Goal: Transaction & Acquisition: Purchase product/service

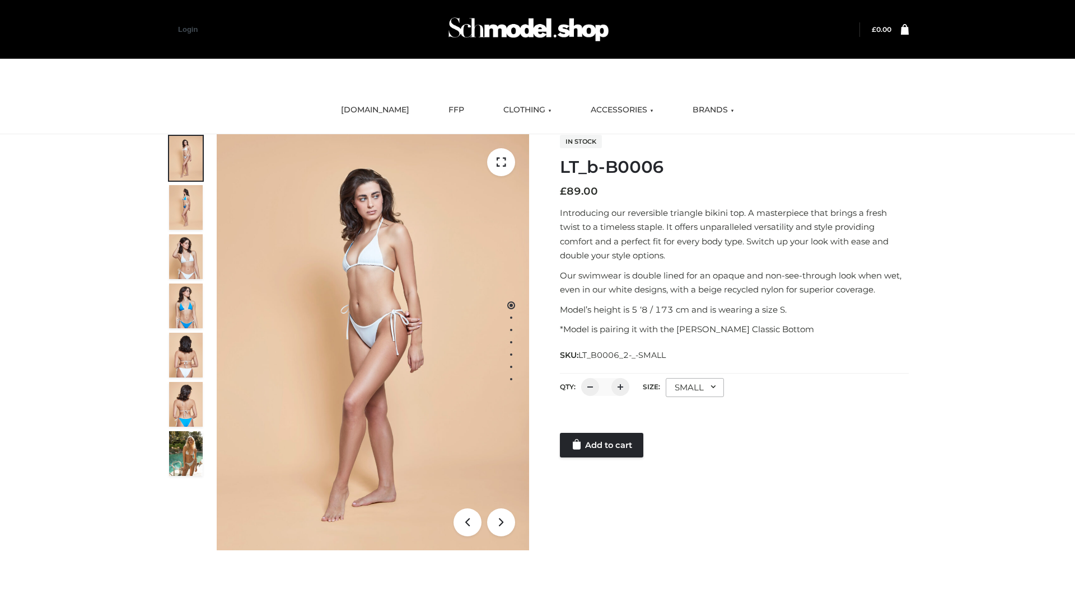
click at [602, 446] on link "Add to cart" at bounding box center [601, 445] width 83 height 25
